Goal: Information Seeking & Learning: Check status

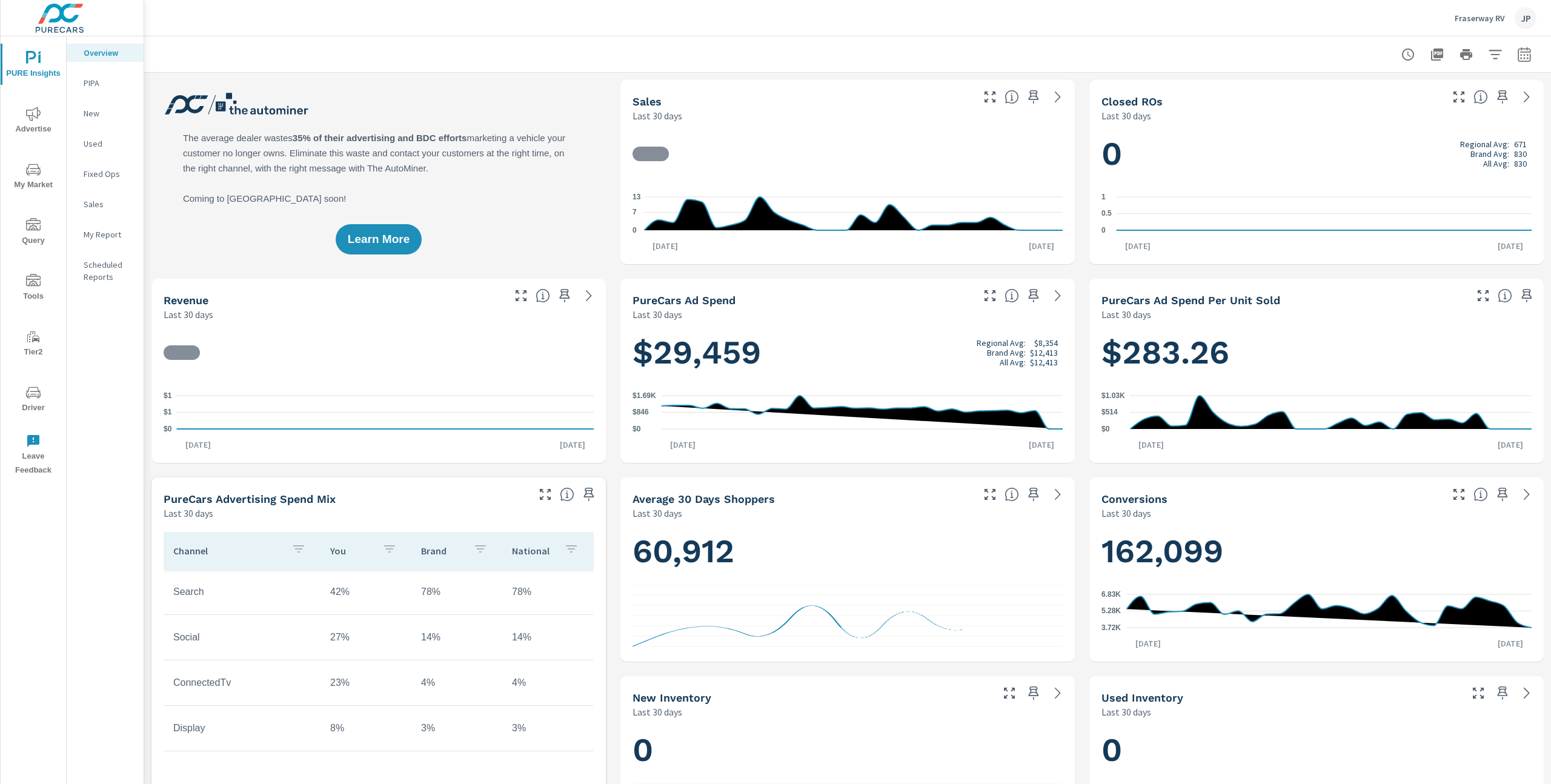
scroll to position [1, 0]
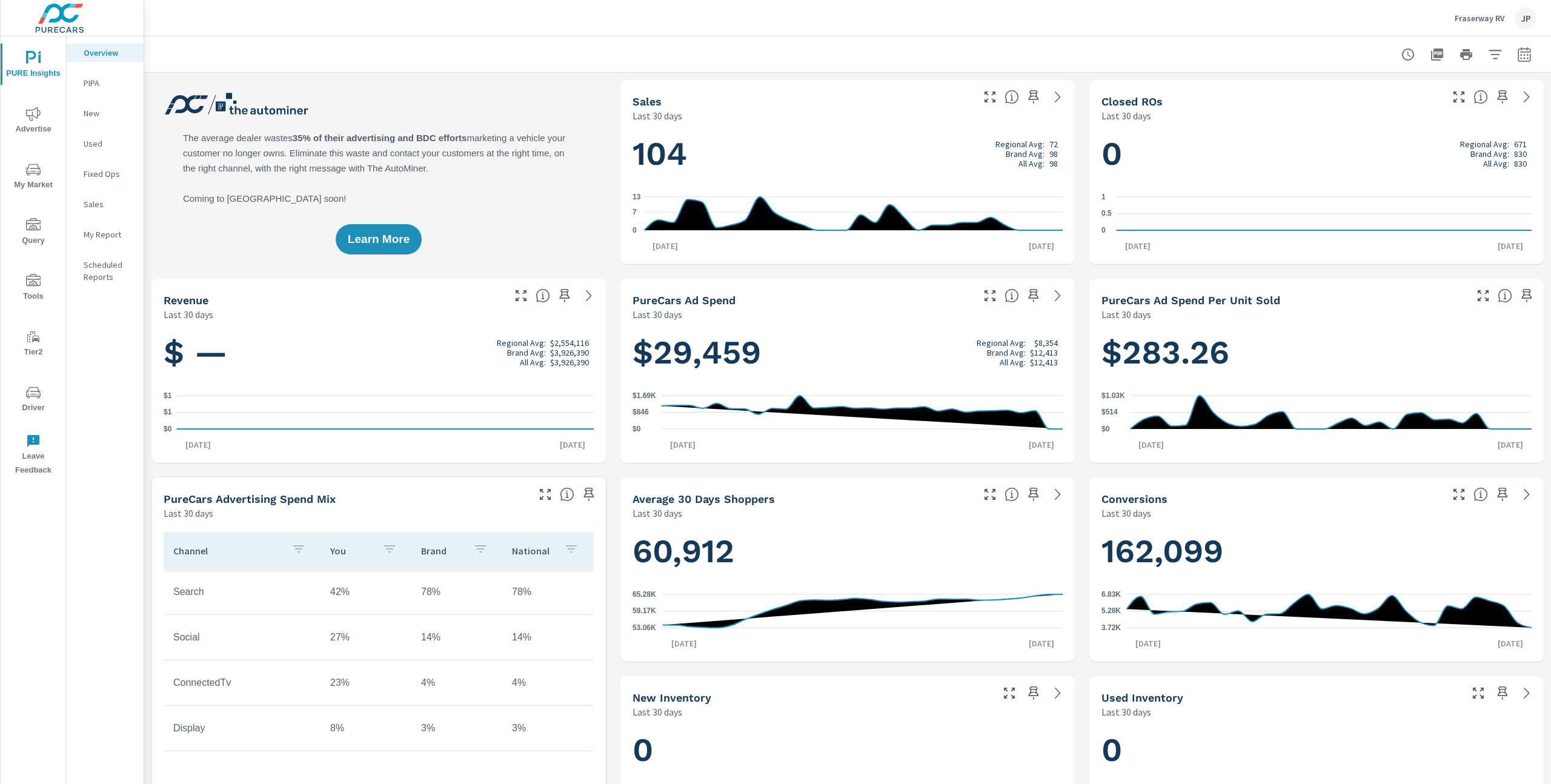
click at [1524, 58] on icon "button" at bounding box center [1524, 57] width 8 height 5
select select "Last 30 days"
click at [1425, 105] on select "Custom Yesterday Last week Last 7 days Last 14 days Last 30 days Last 45 days L…" at bounding box center [1428, 106] width 121 height 24
click at [1407, 133] on p "+ Add comparison" at bounding box center [1440, 137] width 155 height 15
select select "Previous period"
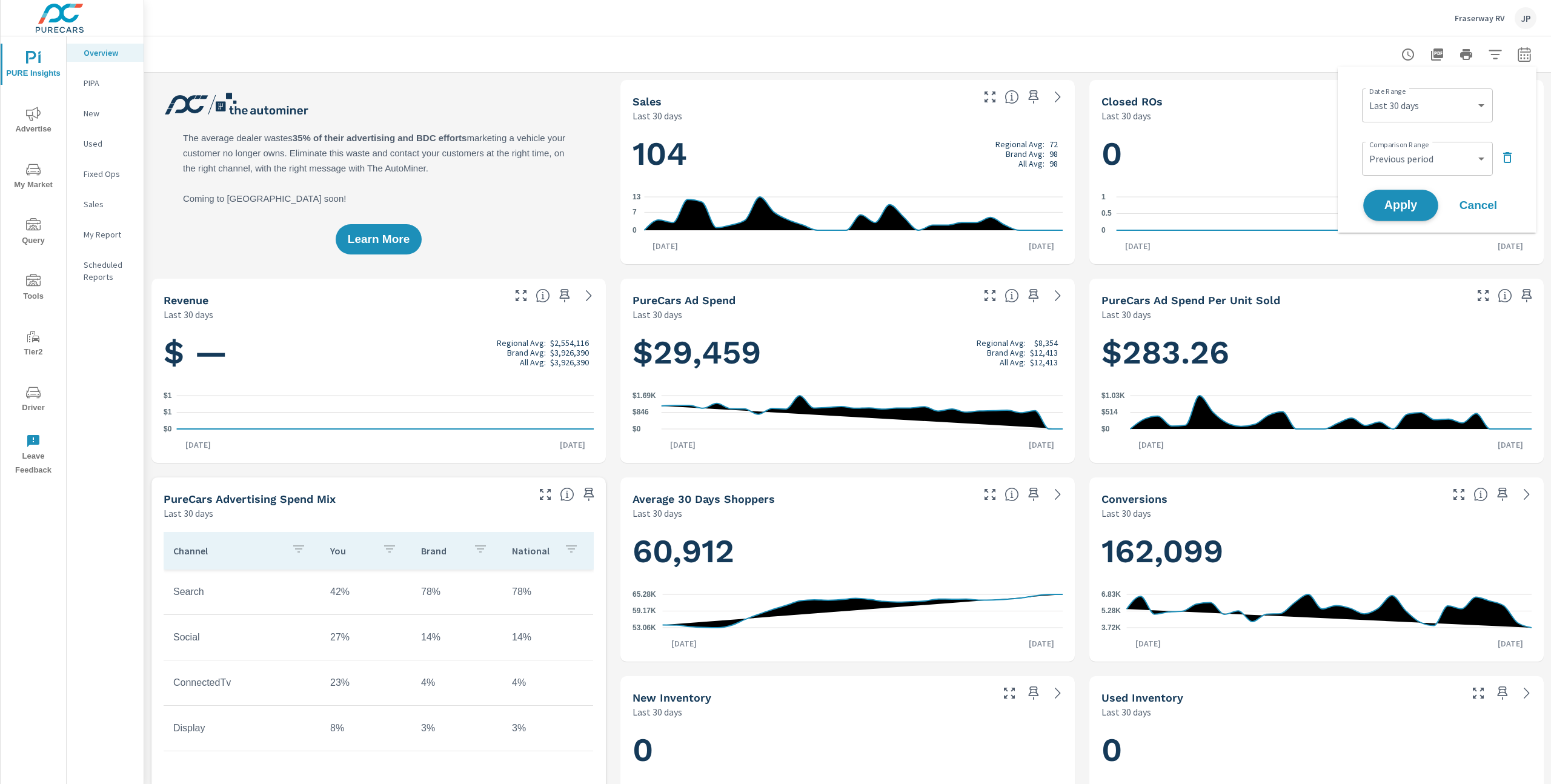
click at [1410, 206] on span "Apply" at bounding box center [1401, 206] width 50 height 11
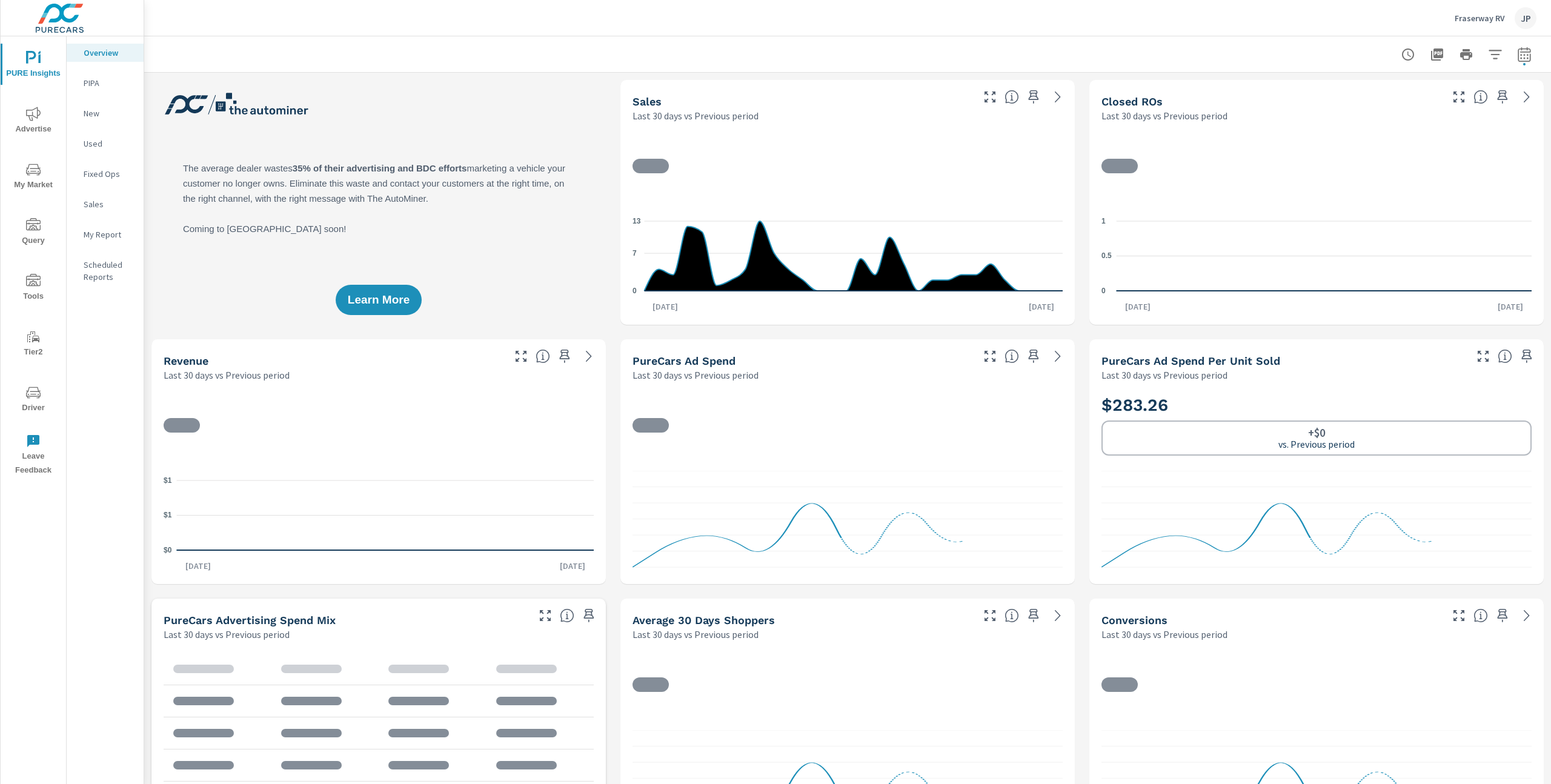
scroll to position [1, 0]
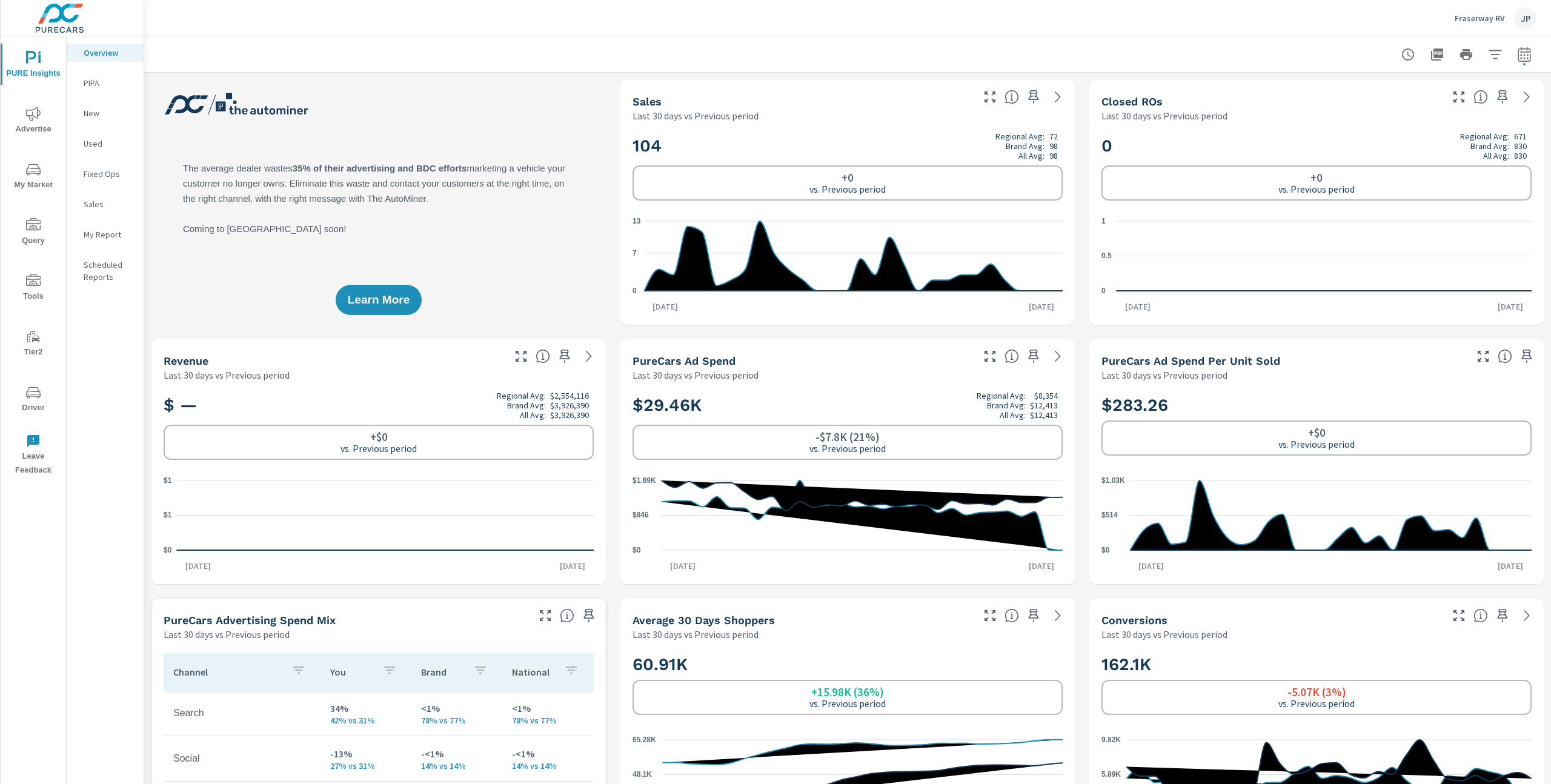
click at [31, 113] on icon "nav menu" at bounding box center [33, 114] width 15 height 15
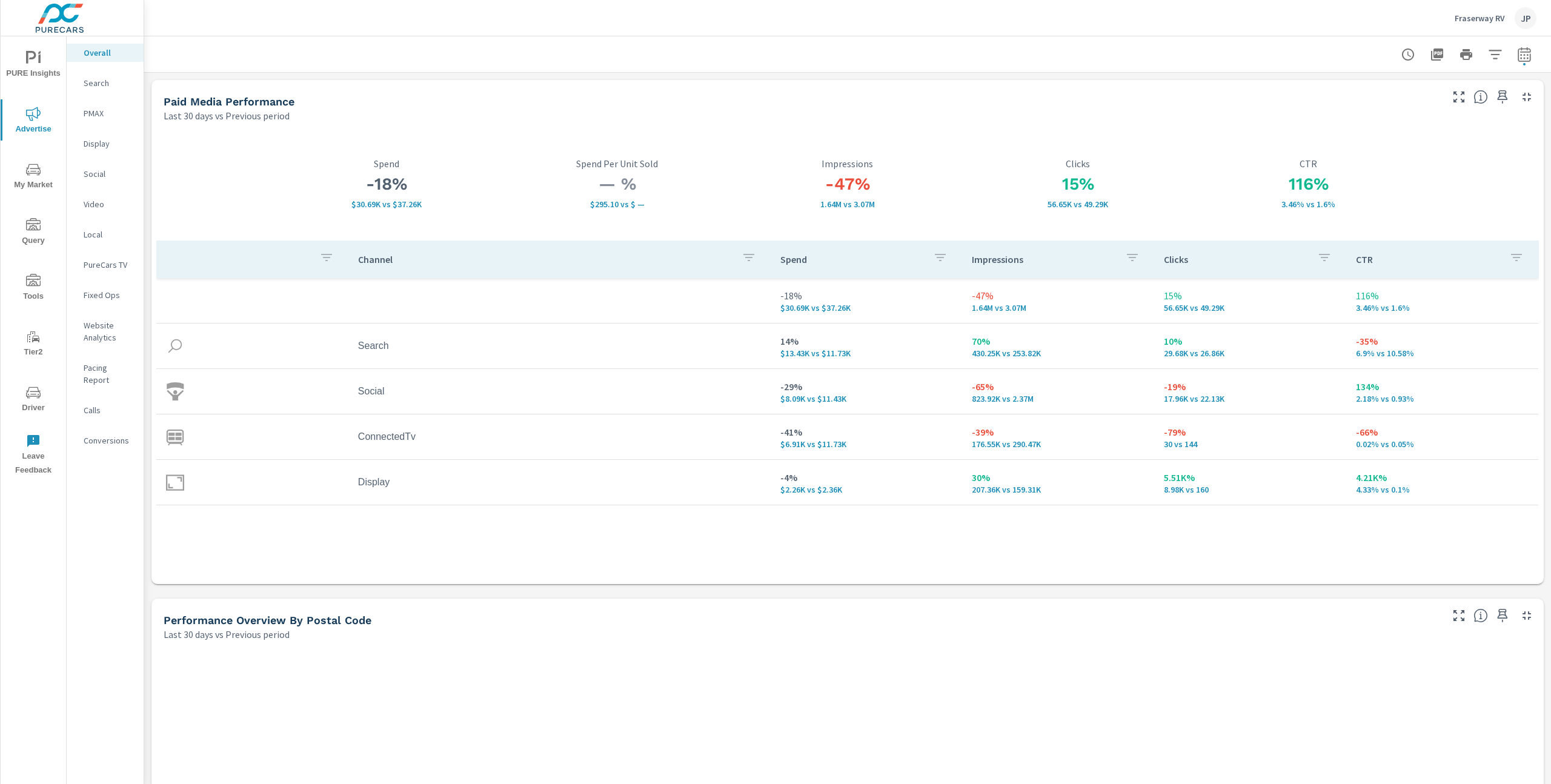
click at [90, 81] on p "Search" at bounding box center [108, 83] width 50 height 12
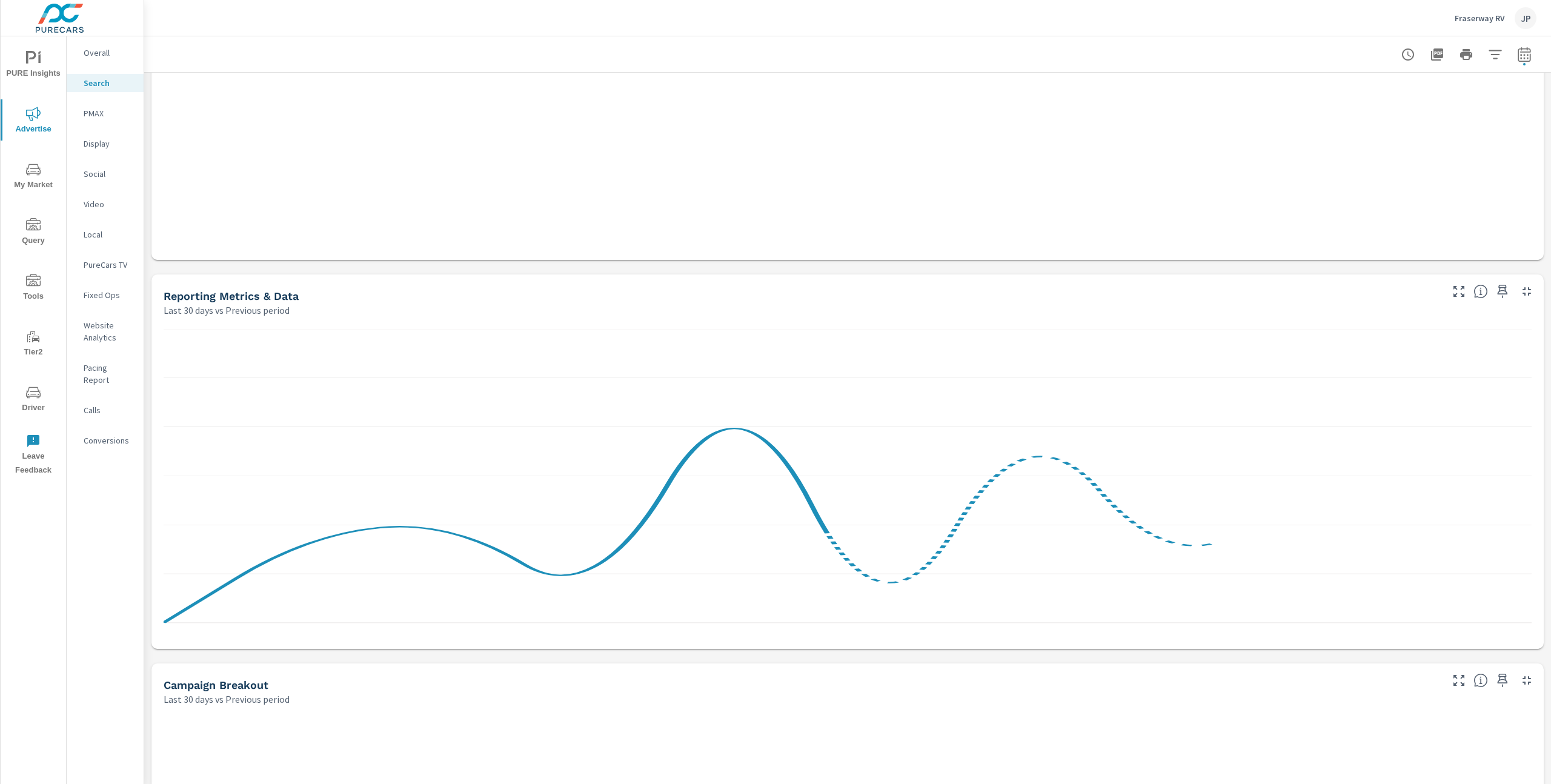
scroll to position [974, 0]
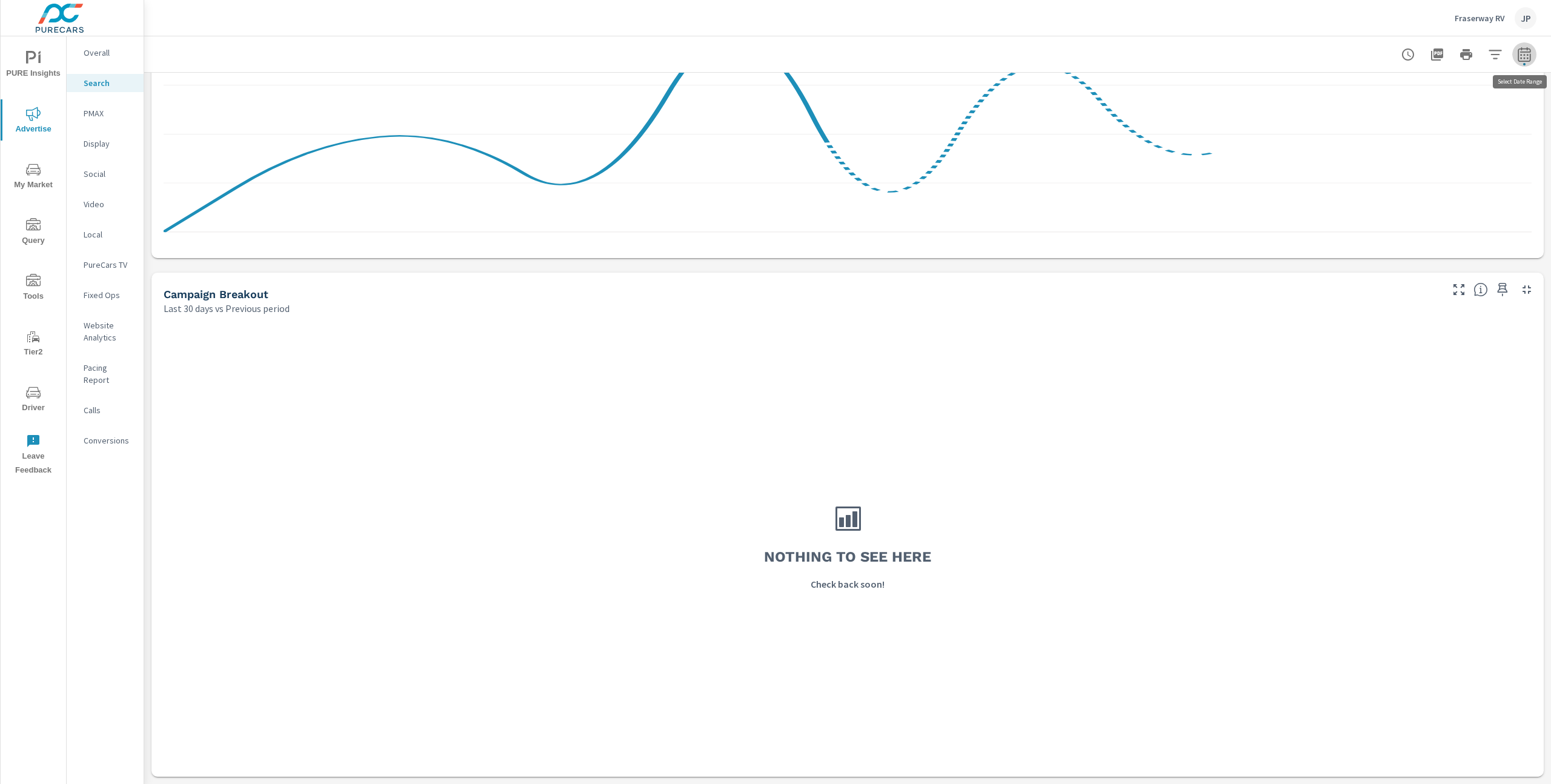
click at [1522, 55] on icon "button" at bounding box center [1524, 57] width 8 height 5
select select "Last 30 days"
select select "Previous period"
click at [1478, 209] on span "Cancel" at bounding box center [1478, 205] width 48 height 11
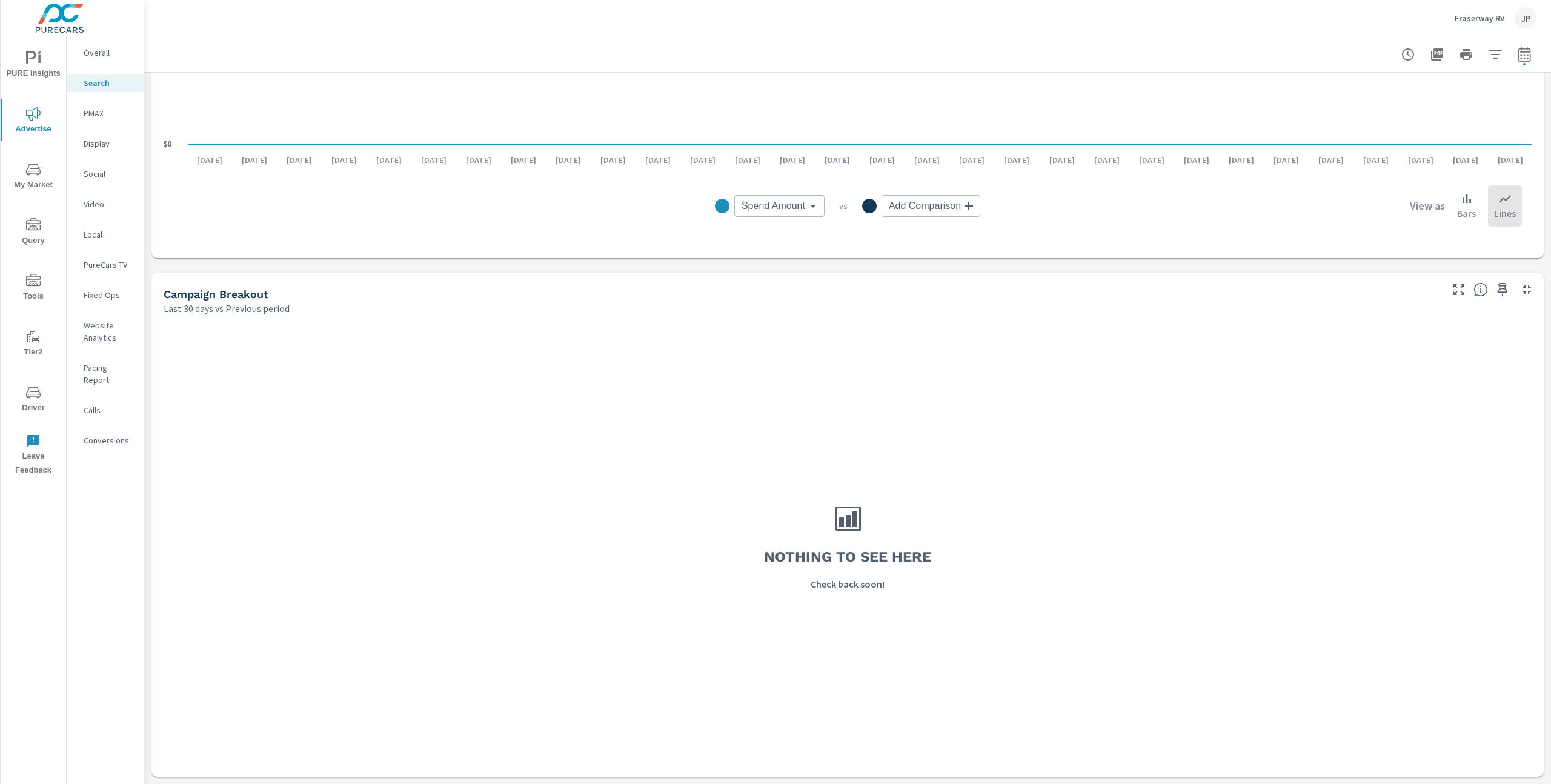
click at [91, 112] on p "PMAX" at bounding box center [108, 113] width 50 height 12
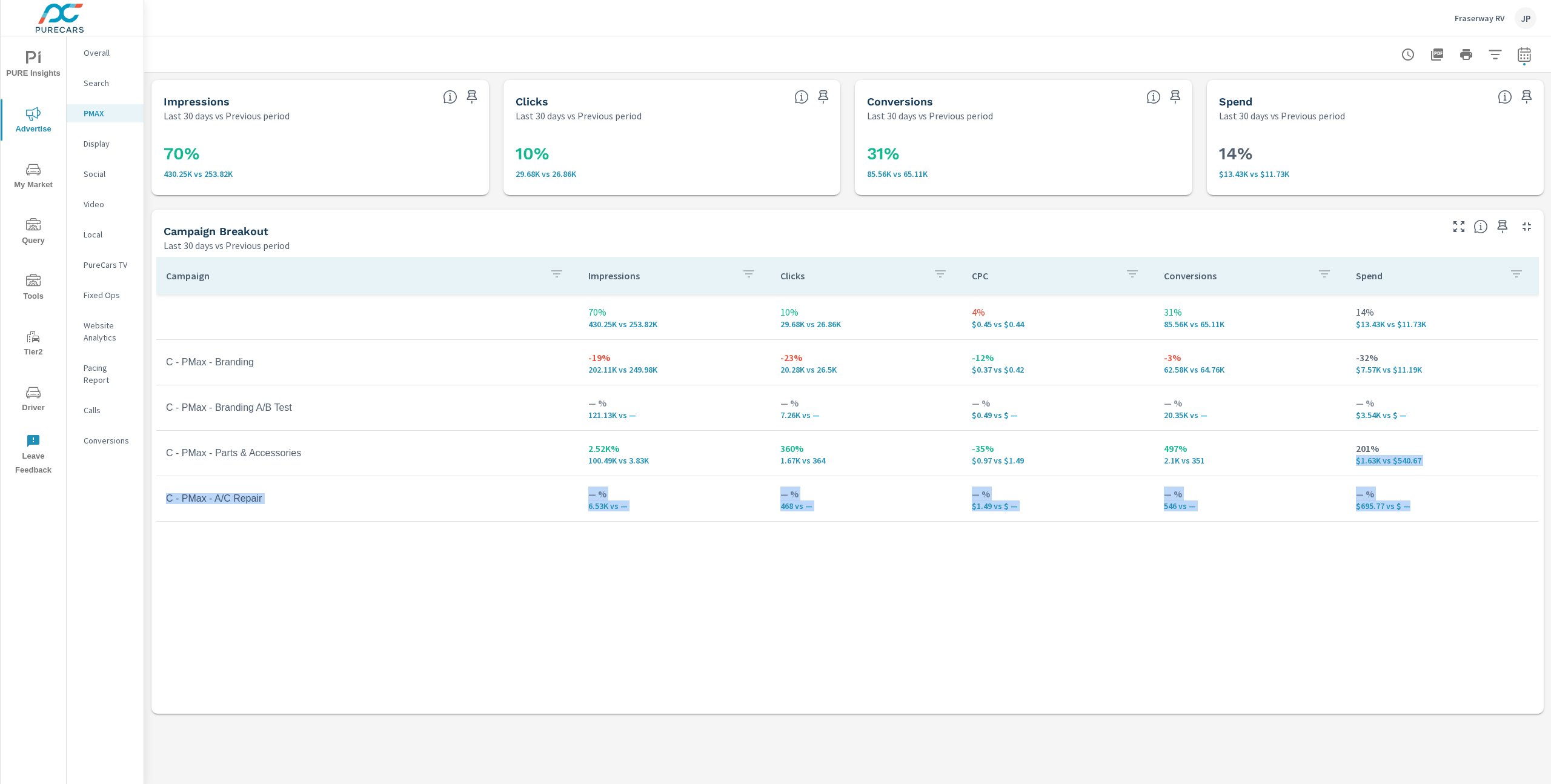
drag, startPoint x: 1354, startPoint y: 462, endPoint x: 1380, endPoint y: 512, distance: 56.4
click at [1380, 512] on tbody "70% 430.25K vs 253.82K 10% 29.68K vs 26.86K 4% $0.45 vs $0.44 31% 85.56K vs 65.…" at bounding box center [848, 408] width 1383 height 227
click at [1380, 512] on td "— % $695.77 vs $ —" at bounding box center [1442, 498] width 192 height 44
click at [1489, 19] on p "Fraserway RV" at bounding box center [1480, 18] width 50 height 11
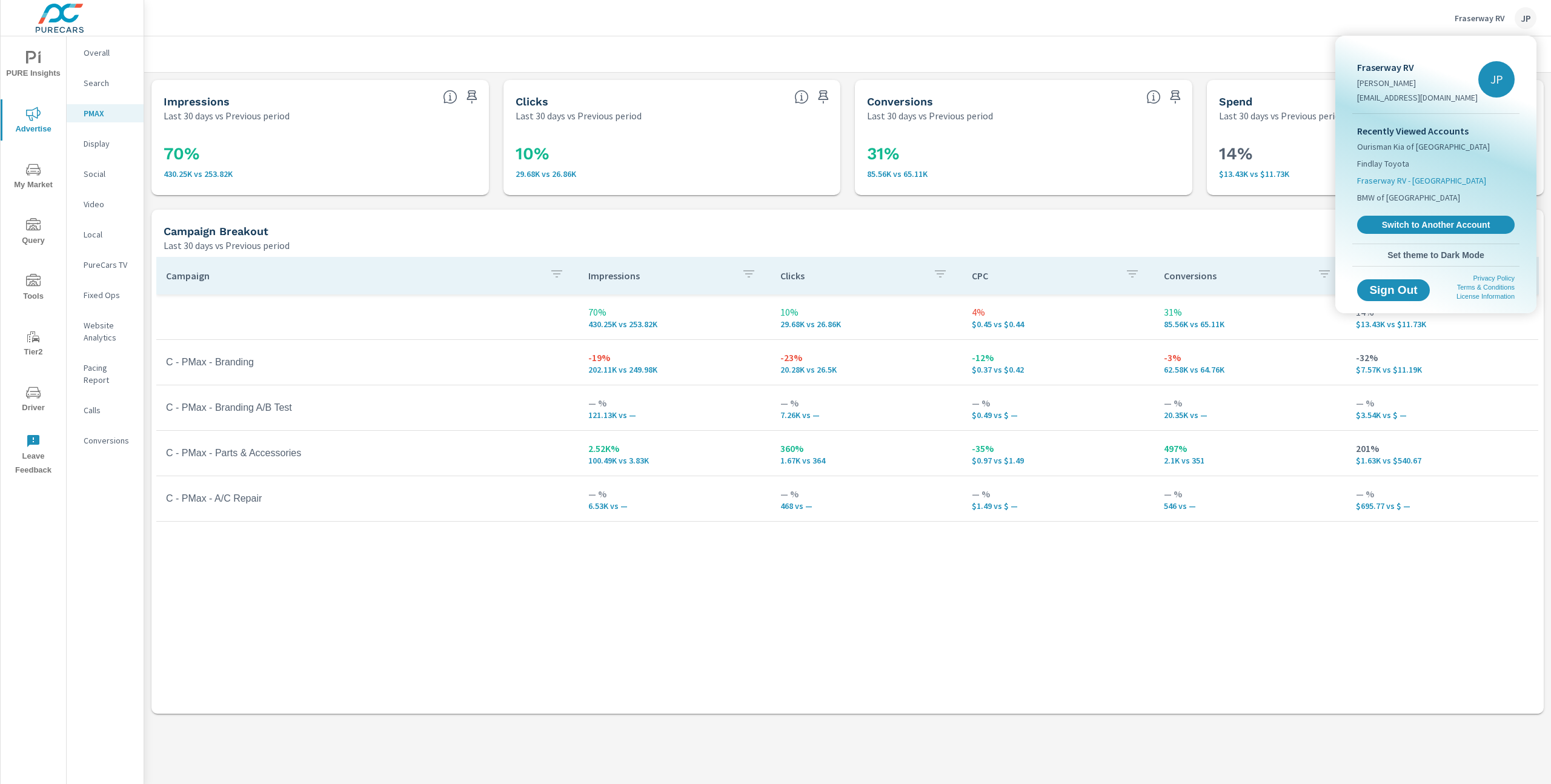
click at [1438, 181] on span "Fraserway RV - Abbotsford" at bounding box center [1422, 180] width 129 height 12
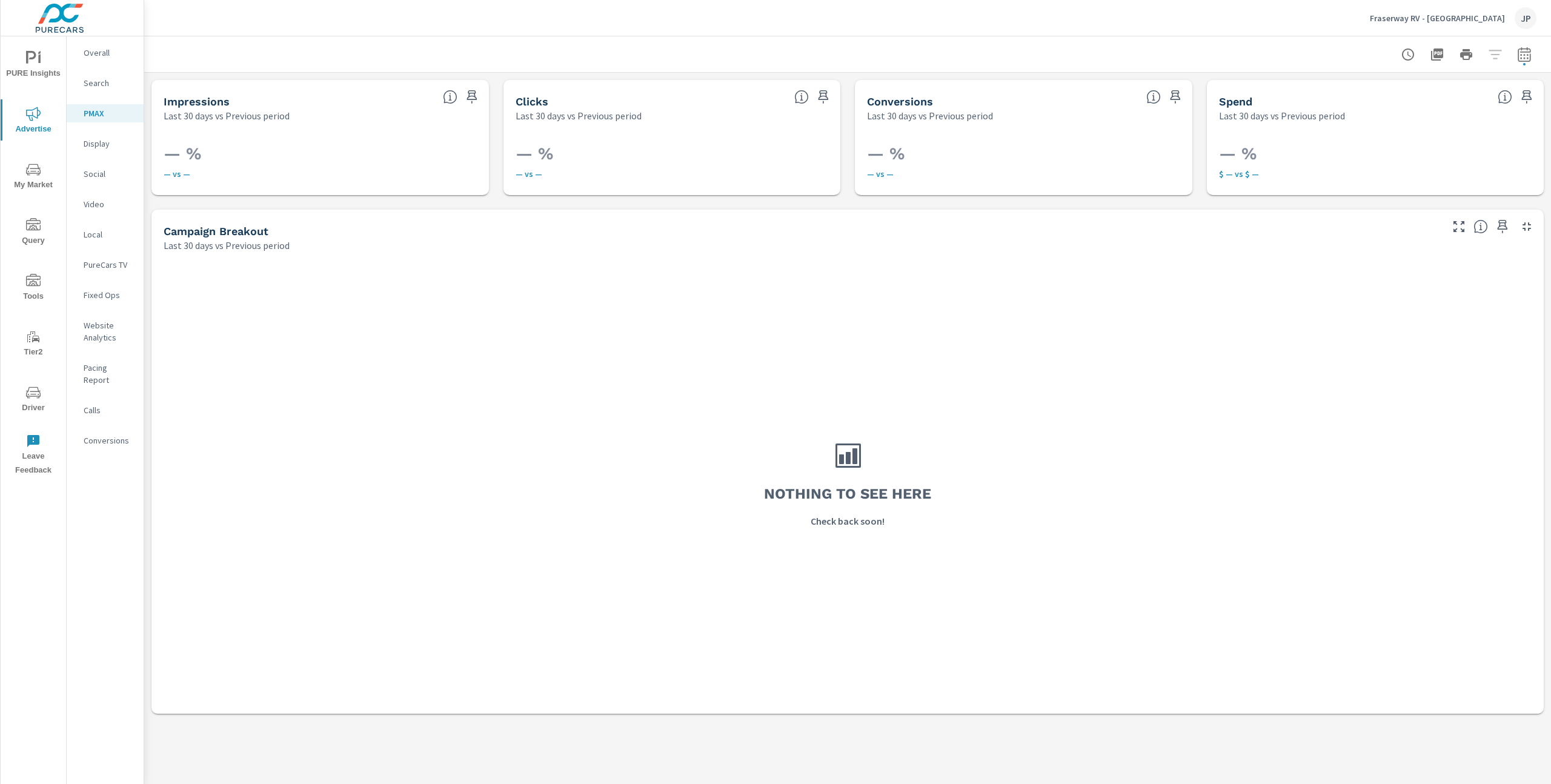
click at [94, 172] on p "Social" at bounding box center [108, 174] width 50 height 12
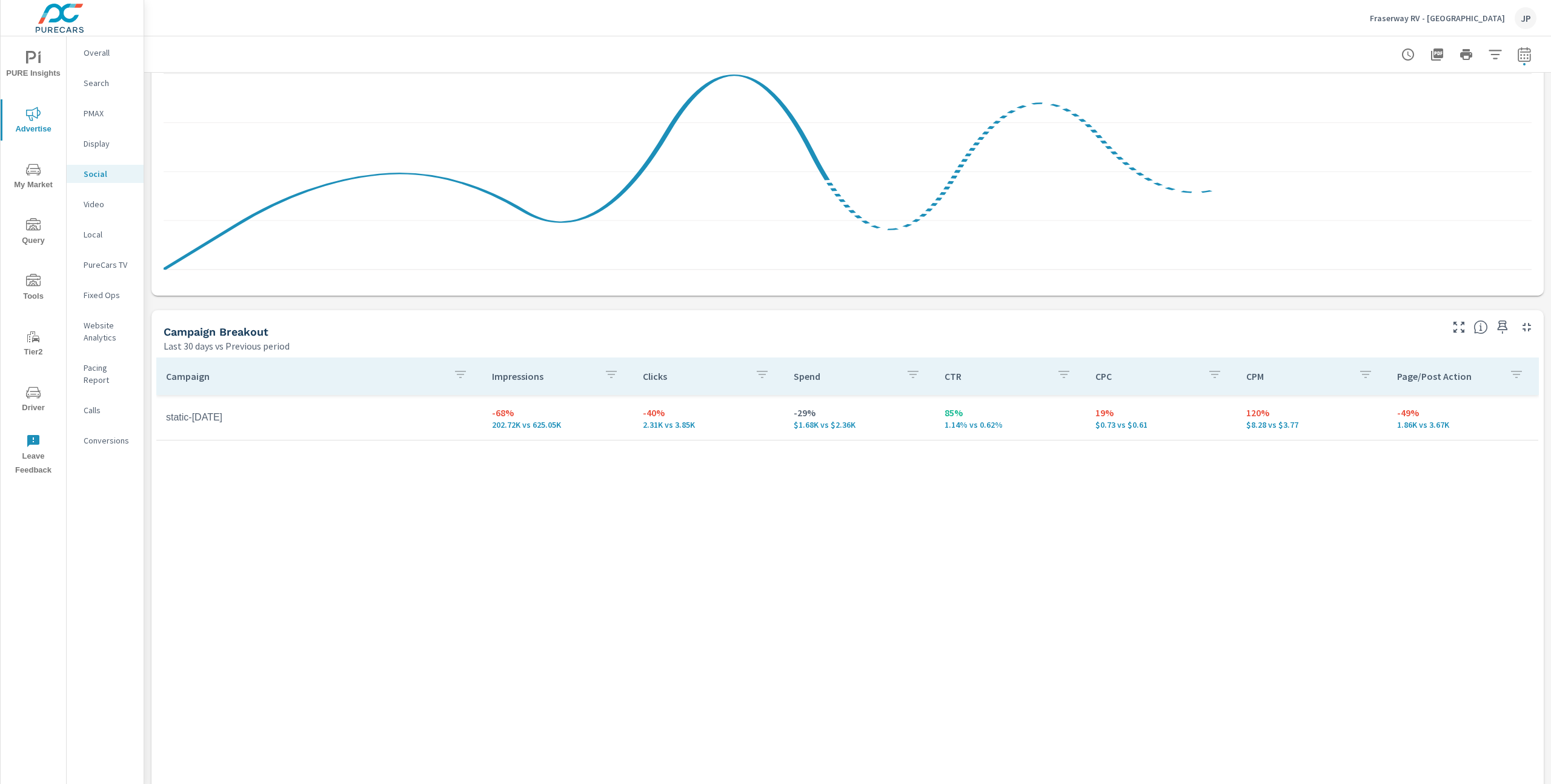
scroll to position [326, 0]
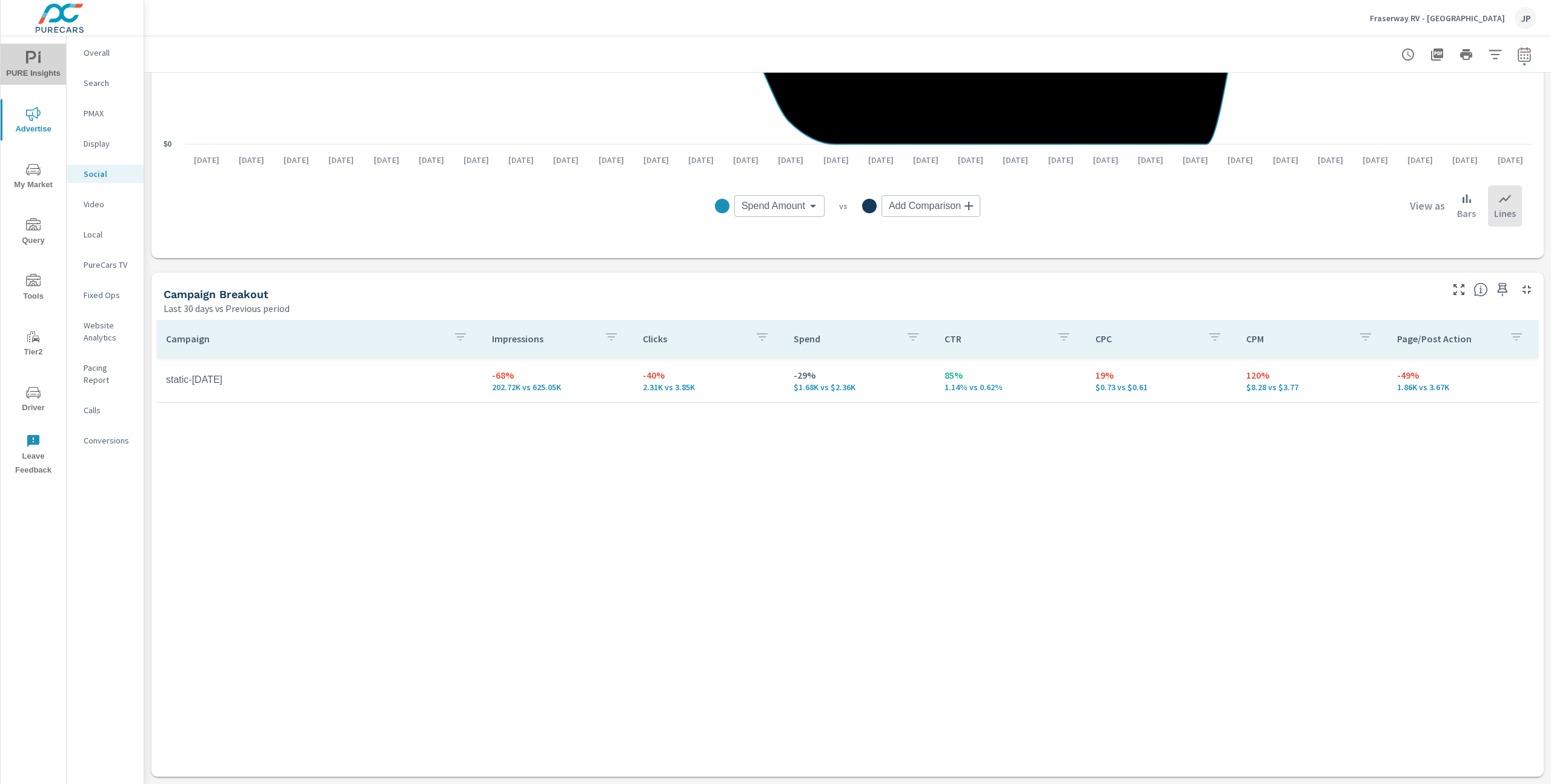
click at [30, 55] on icon "nav menu" at bounding box center [33, 58] width 15 height 15
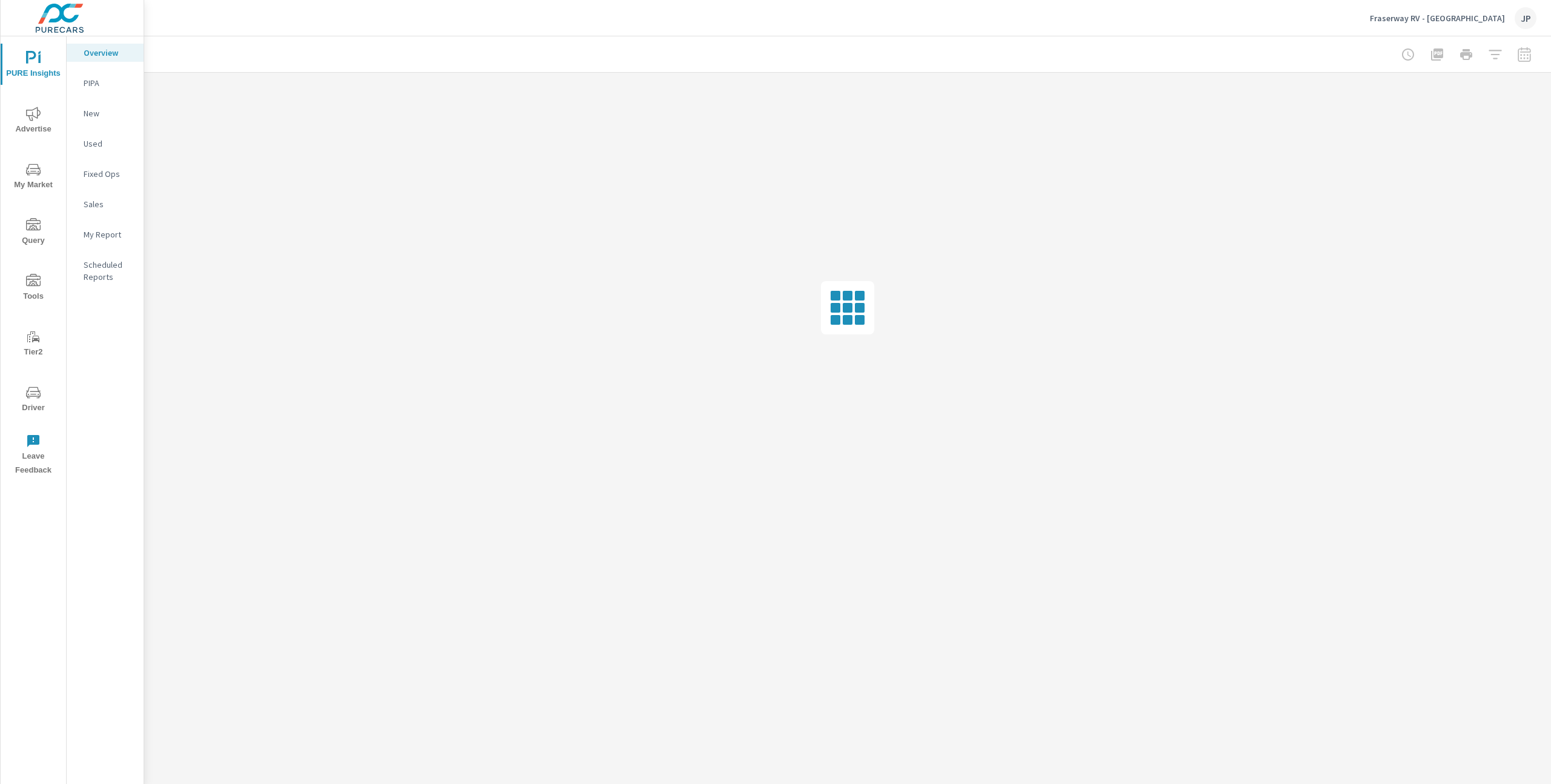
click at [349, 32] on div "Fraserway RV - Abbotsford JP" at bounding box center [847, 18] width 1378 height 36
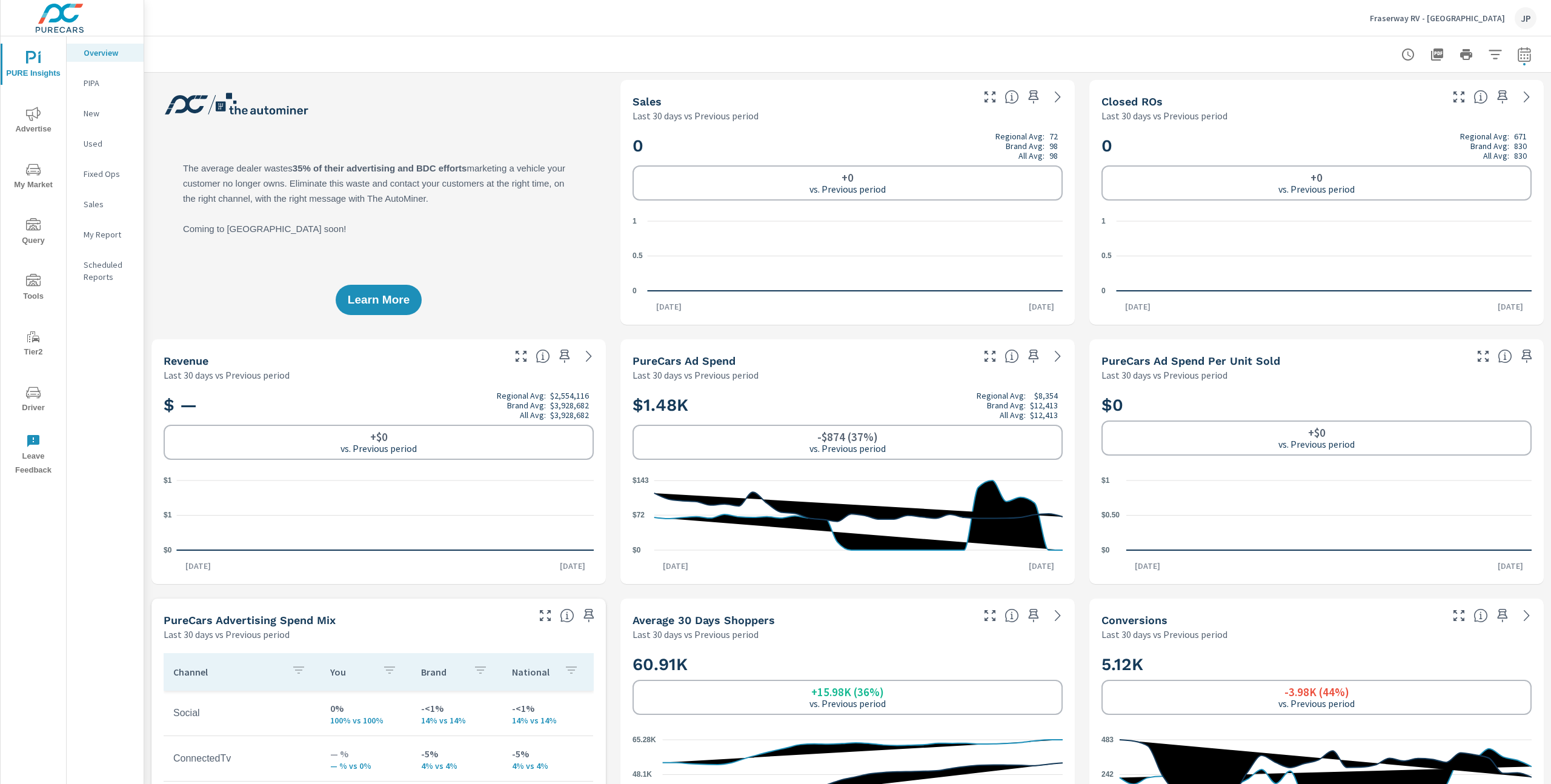
scroll to position [1, 0]
